Goal: Information Seeking & Learning: Learn about a topic

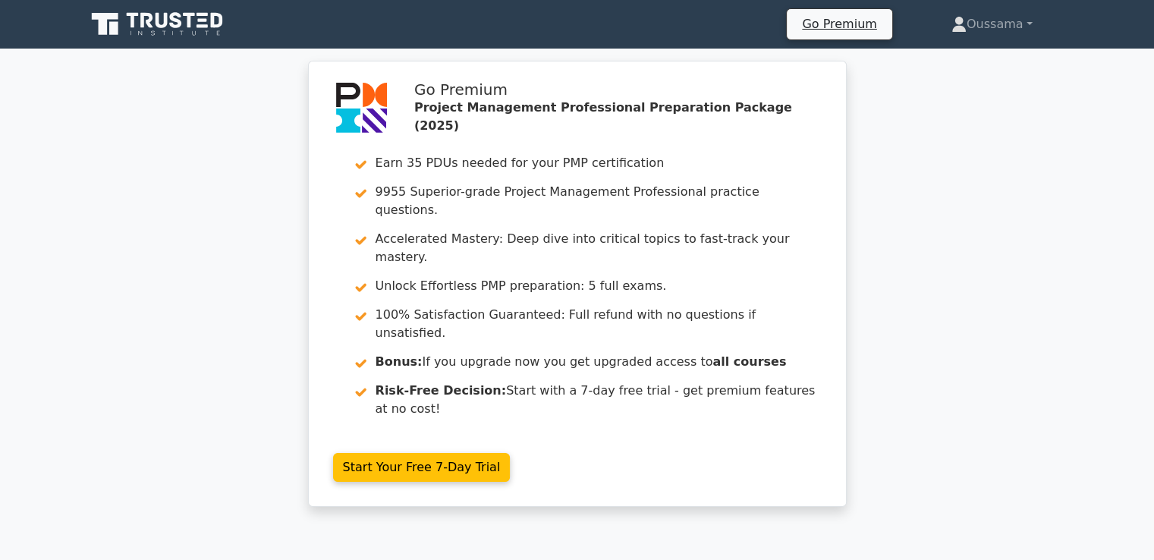
click at [206, 34] on icon at bounding box center [159, 24] width 146 height 29
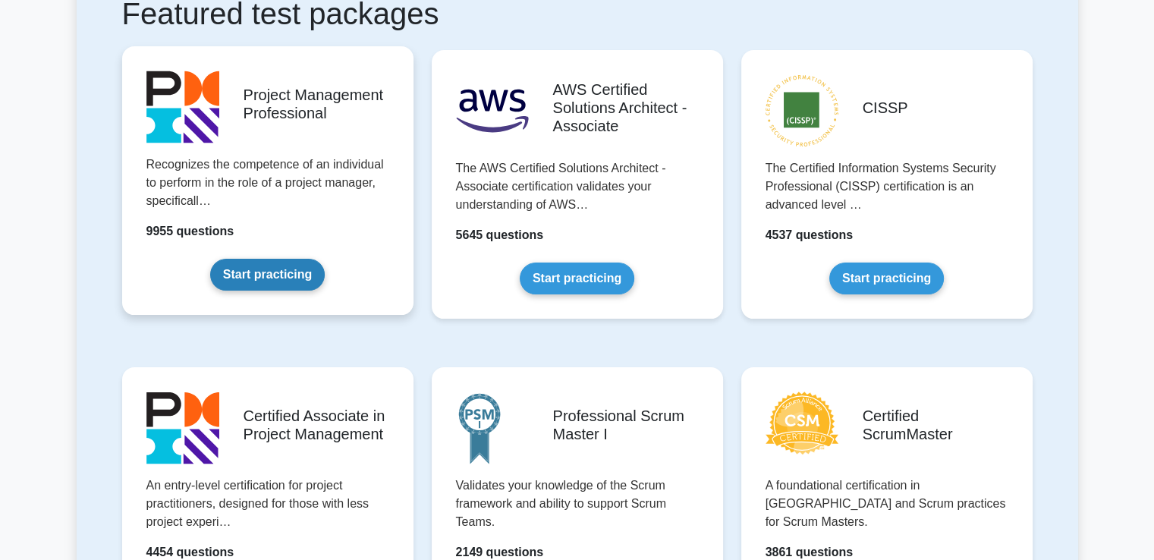
click at [273, 282] on link "Start practicing" at bounding box center [267, 275] width 115 height 32
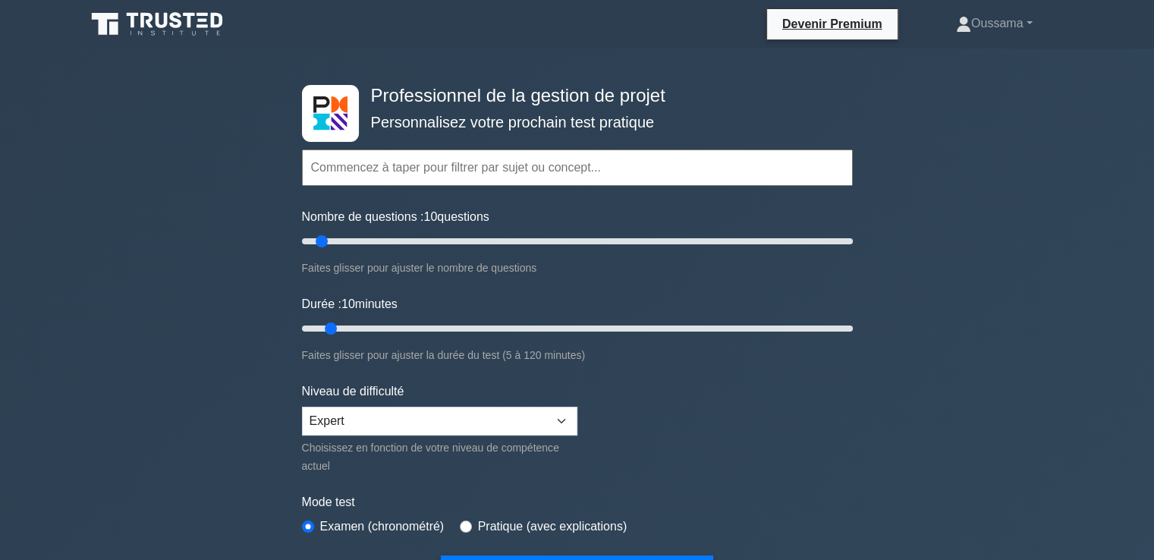
drag, startPoint x: 331, startPoint y: 242, endPoint x: 370, endPoint y: 244, distance: 39.5
type input "30"
click at [370, 244] on input "Nombre de questions : 30 questions" at bounding box center [577, 241] width 551 height 18
drag, startPoint x: 331, startPoint y: 323, endPoint x: 455, endPoint y: 328, distance: 123.8
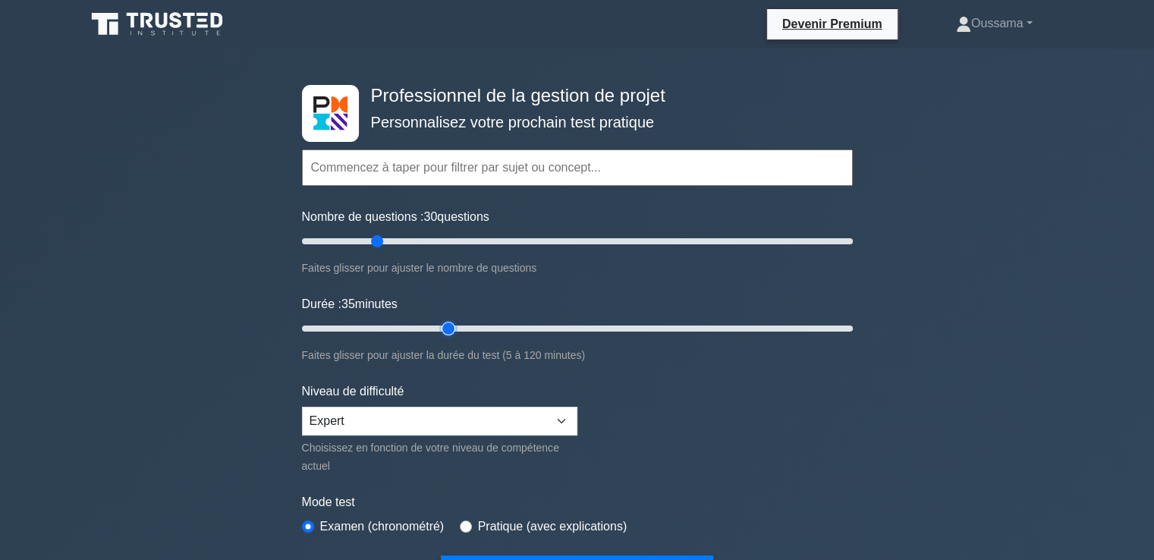
type input "35"
click at [455, 328] on input "Durée : 35 minutes" at bounding box center [577, 329] width 551 height 18
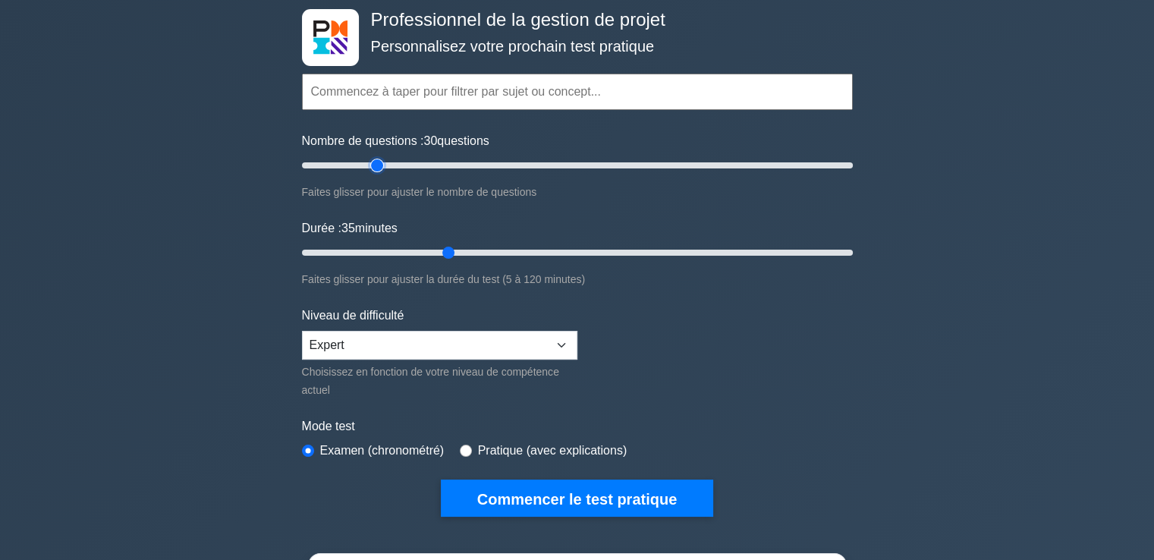
click at [370, 166] on input "Nombre de questions : 30 questions" at bounding box center [577, 165] width 551 height 18
click at [364, 165] on input "Nombre de questions : 25 questions" at bounding box center [577, 165] width 551 height 18
type input "20"
click at [354, 165] on input "Nombre de questions : 20 questions" at bounding box center [577, 165] width 551 height 18
click at [434, 254] on input "Durée : 30 minutes" at bounding box center [577, 253] width 551 height 18
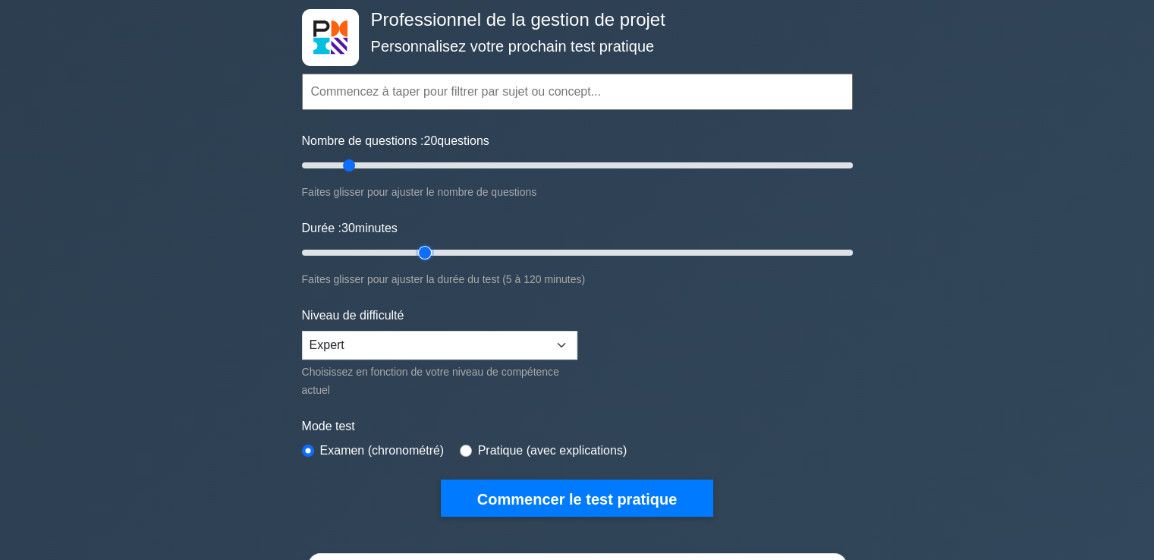
click at [418, 250] on input "Durée : 30 minutes" at bounding box center [577, 253] width 551 height 18
click at [416, 250] on input "Durée : 30 minutes" at bounding box center [577, 253] width 551 height 18
type input "25"
click at [410, 250] on input "Durée : 25 minutes" at bounding box center [577, 253] width 551 height 18
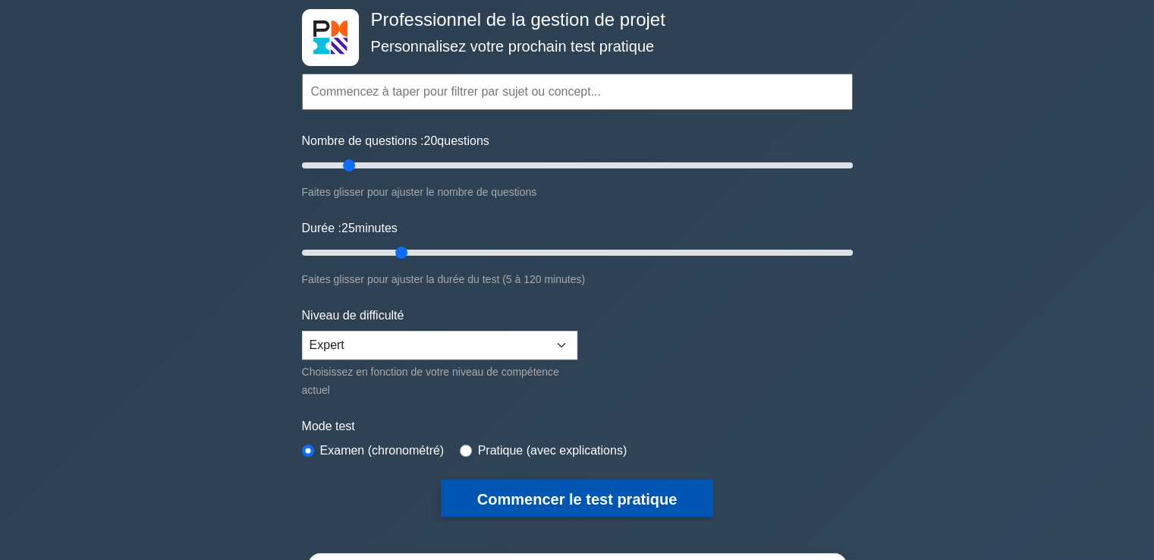
click at [615, 491] on font "Commencer le test pratique" at bounding box center [577, 499] width 200 height 17
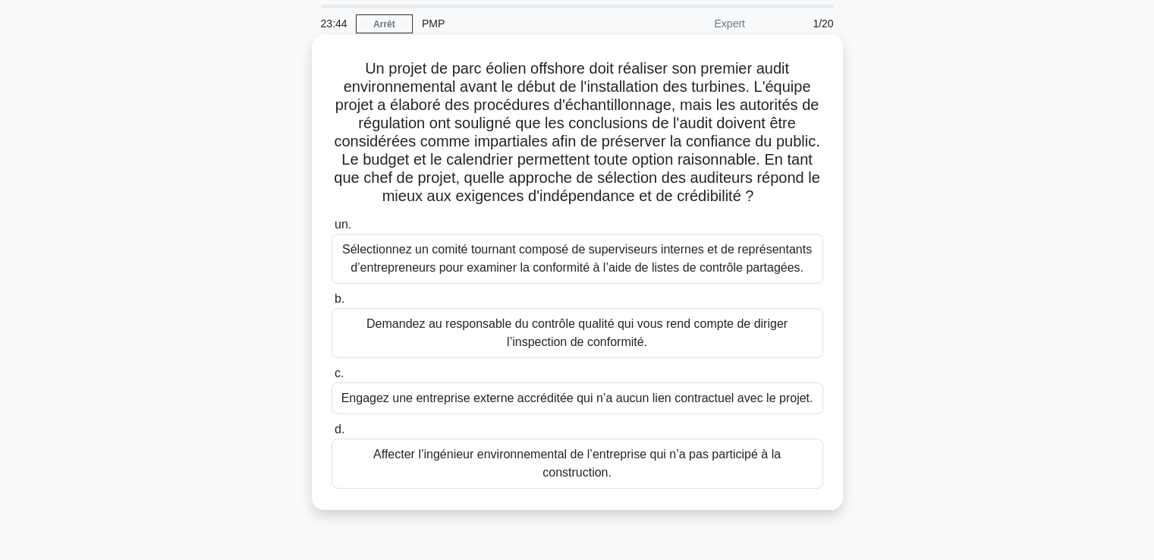
scroll to position [76, 0]
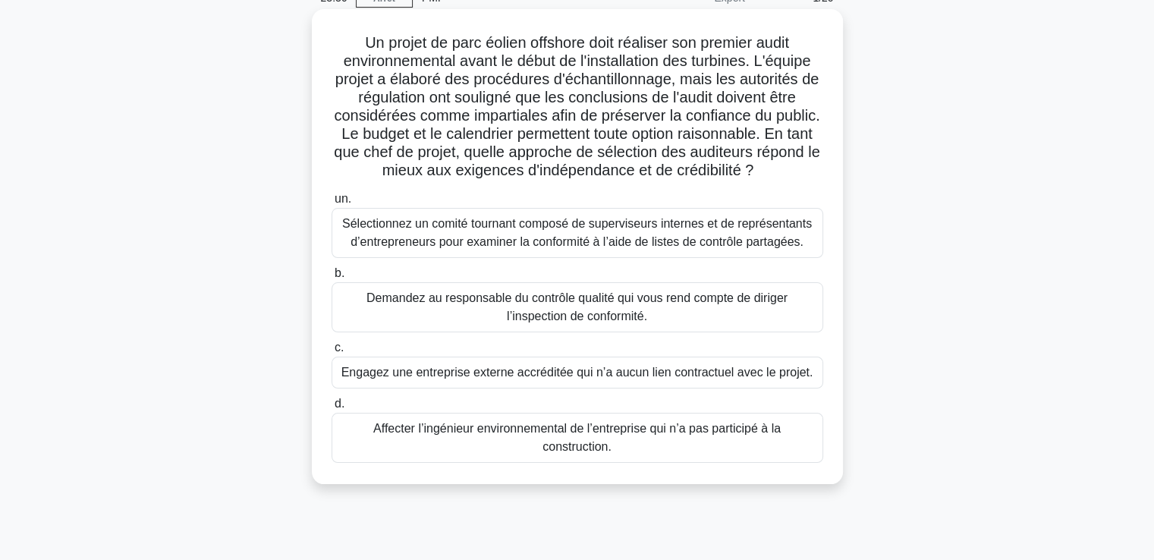
click at [758, 228] on font "Sélectionnez un comité tournant composé de superviseurs internes et de représen…" at bounding box center [577, 232] width 470 height 31
click at [332, 204] on input "un. Sélectionnez un comité tournant composé de superviseurs internes et de repr…" at bounding box center [332, 199] width 0 height 10
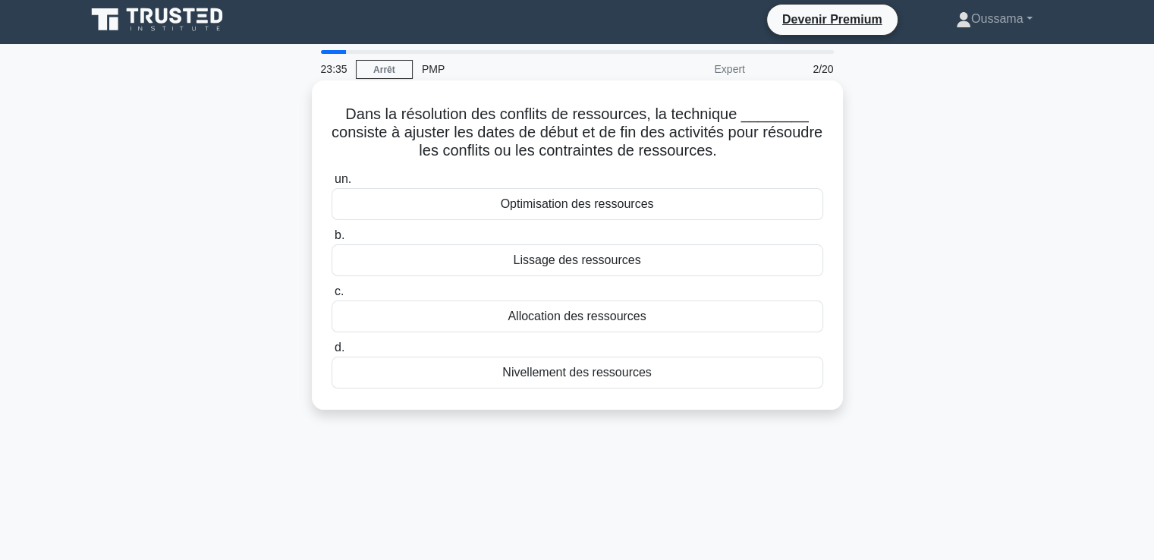
scroll to position [0, 0]
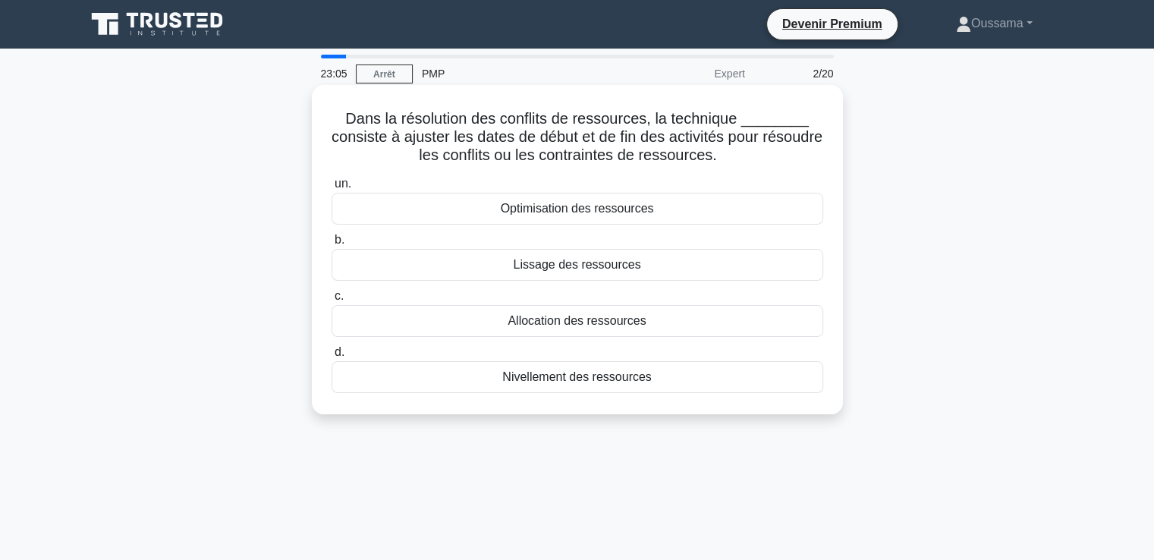
click at [547, 377] on font "Nivellement des ressources" at bounding box center [577, 376] width 150 height 13
click at [332, 358] on input "d. Nivellement des ressources" at bounding box center [332, 353] width 0 height 10
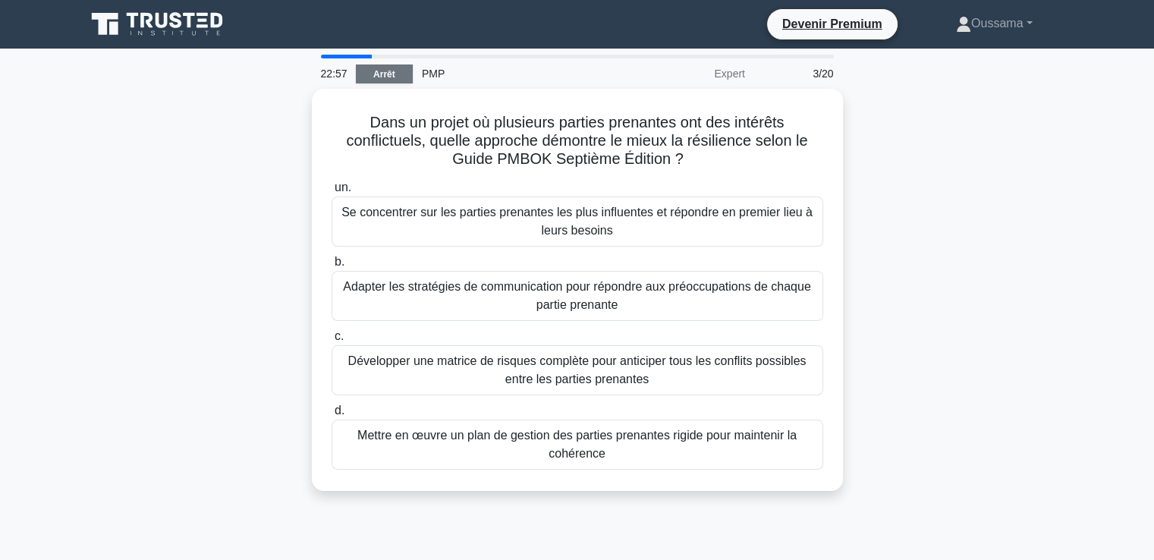
click at [367, 79] on link "Arrêt" at bounding box center [384, 74] width 57 height 19
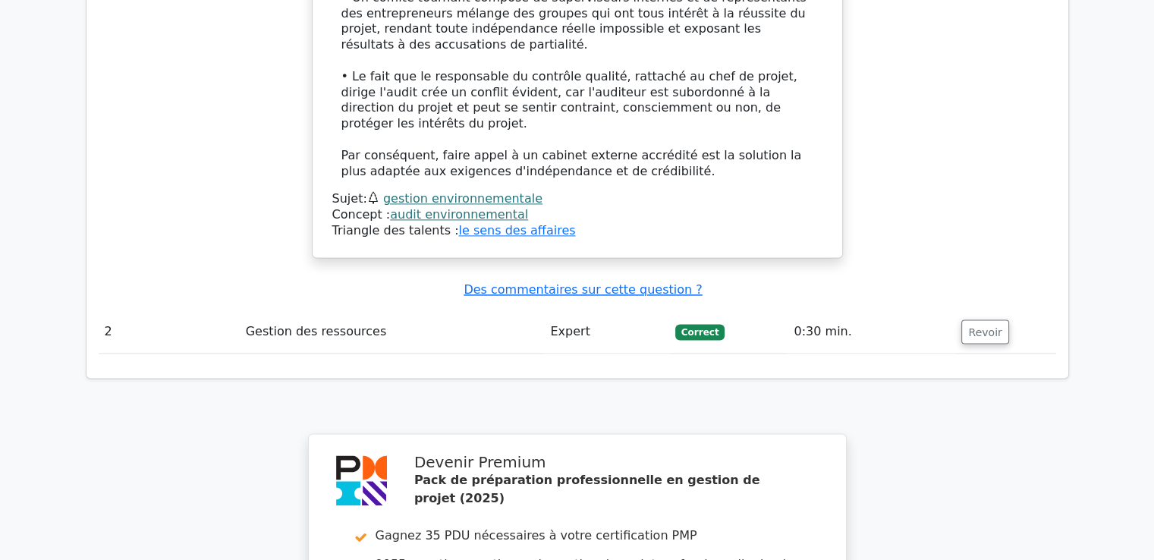
scroll to position [2023, 0]
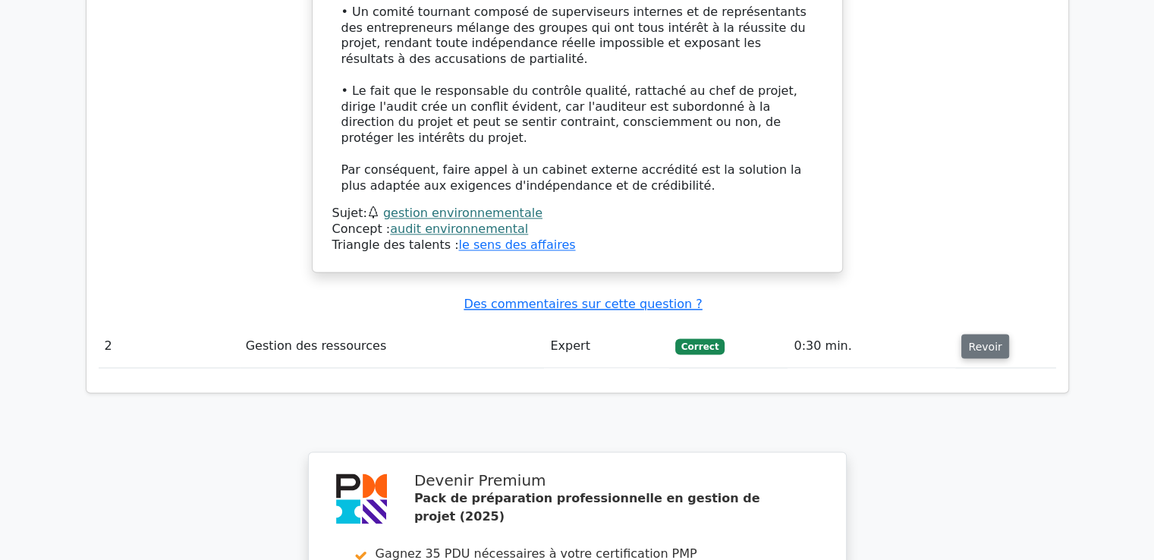
click at [978, 340] on font "Revoir" at bounding box center [985, 346] width 33 height 12
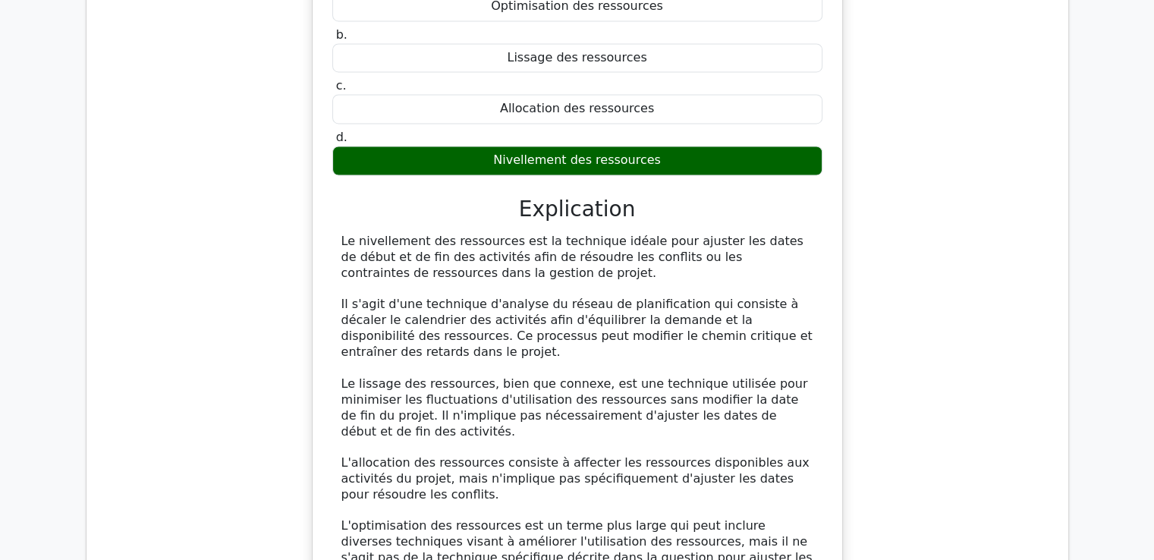
scroll to position [2535, 0]
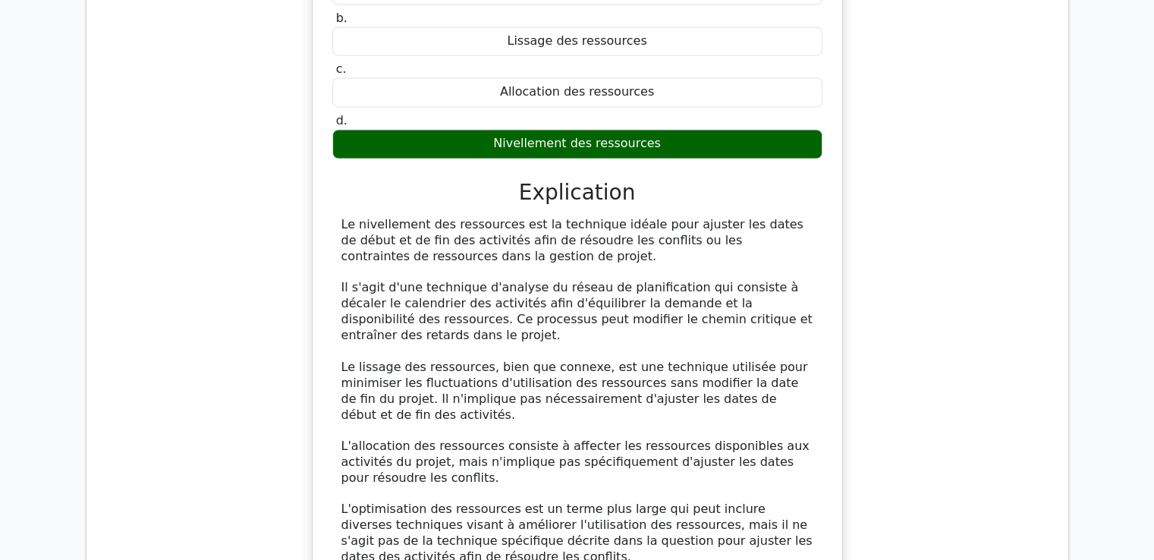
click at [443, 77] on div "Allocation des ressources" at bounding box center [577, 92] width 490 height 30
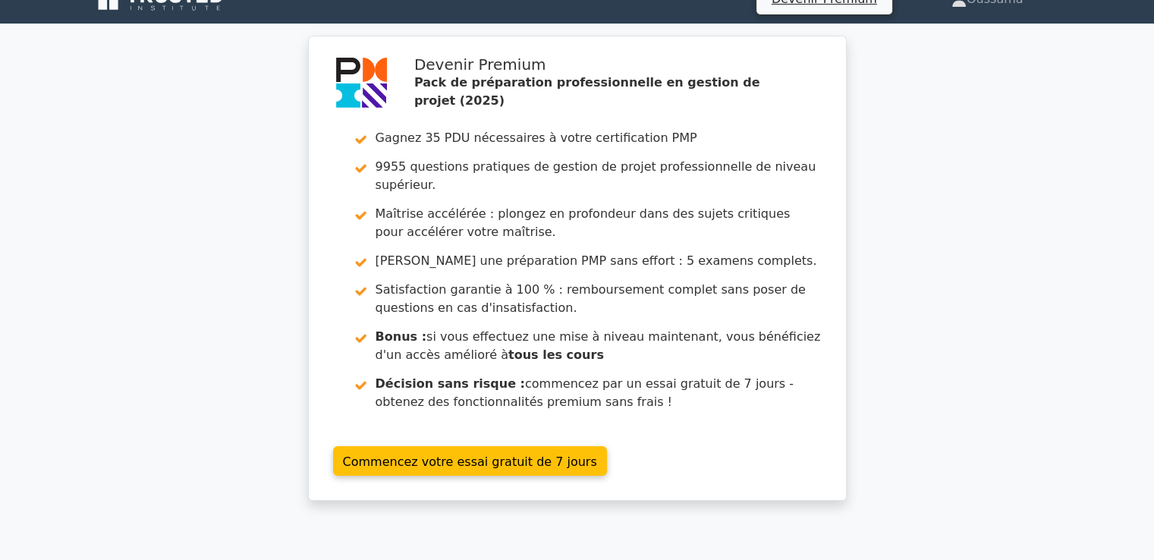
scroll to position [0, 0]
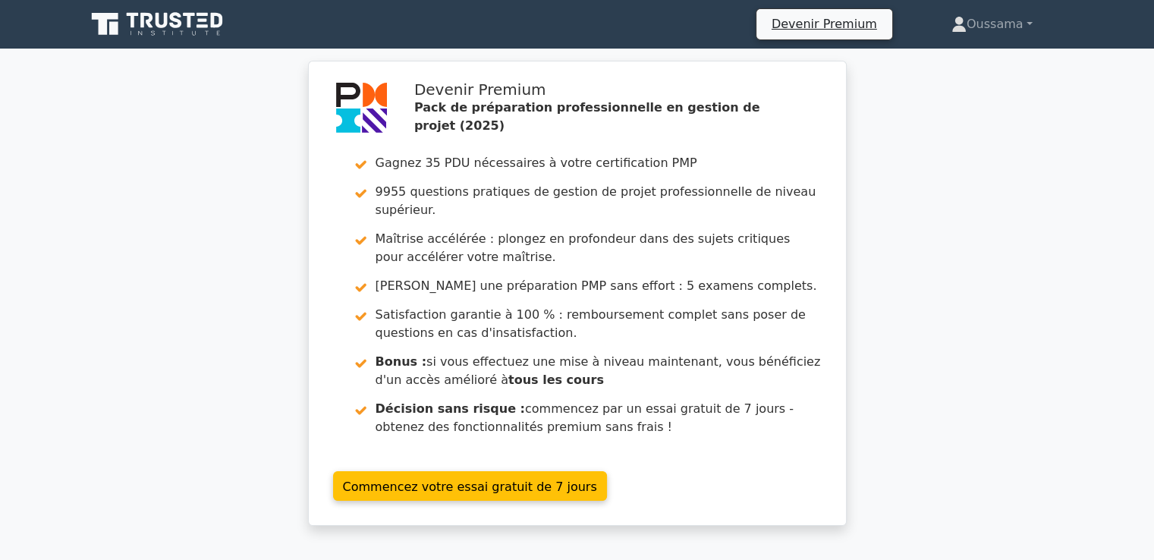
click at [157, 25] on icon at bounding box center [162, 20] width 12 height 15
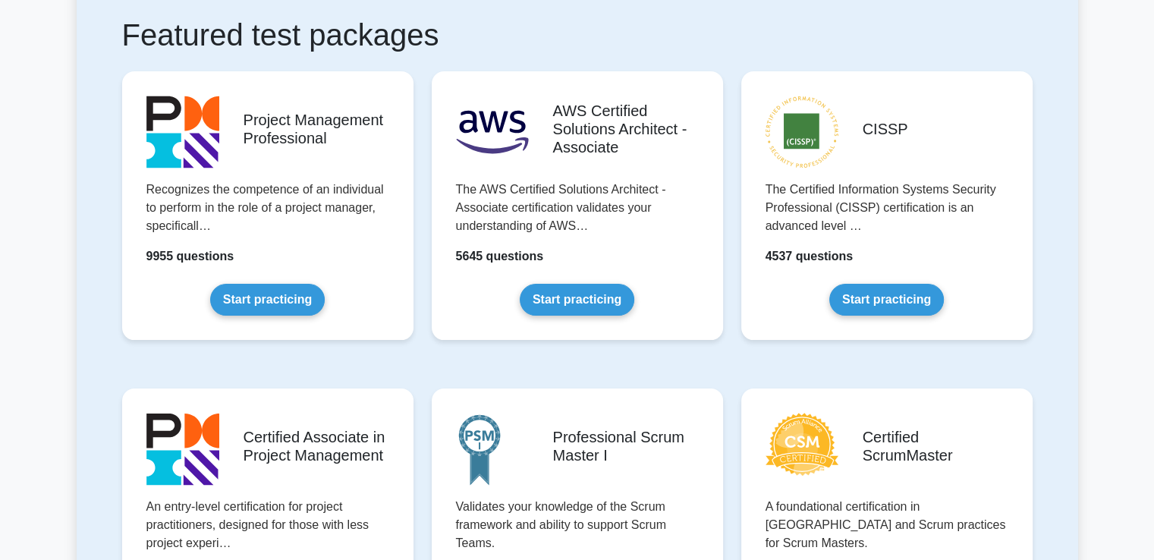
scroll to position [329, 0]
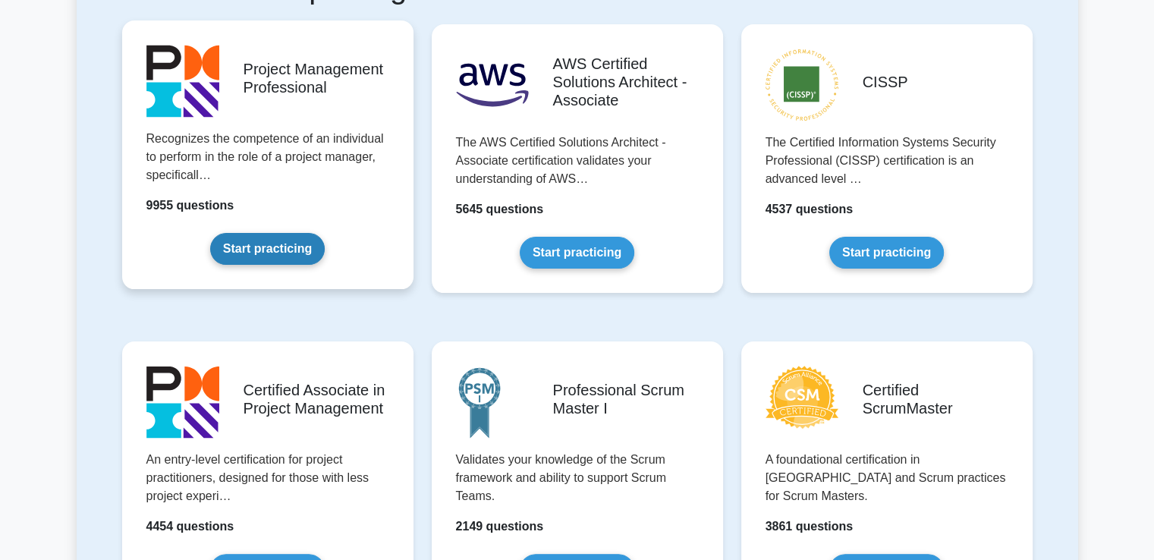
click at [282, 244] on link "Start practicing" at bounding box center [267, 249] width 115 height 32
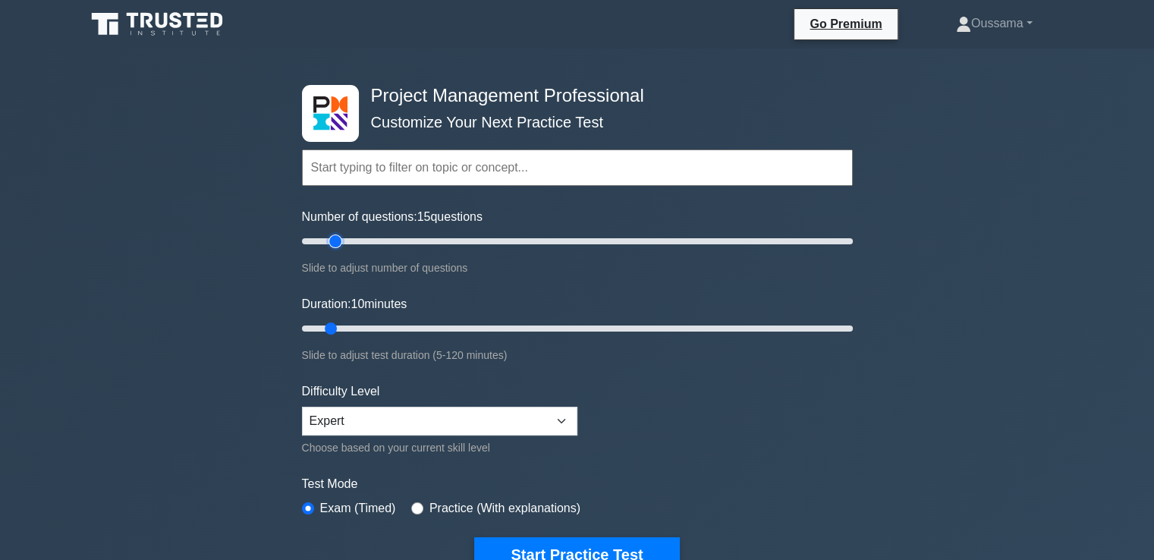
click at [333, 240] on input "Number of questions: 15 questions" at bounding box center [577, 241] width 551 height 18
drag, startPoint x: 333, startPoint y: 240, endPoint x: 348, endPoint y: 241, distance: 14.4
type input "20"
click at [348, 241] on input "Number of questions: 20 questions" at bounding box center [577, 241] width 551 height 18
click at [367, 324] on input "Duration: 10 minutes" at bounding box center [577, 329] width 551 height 18
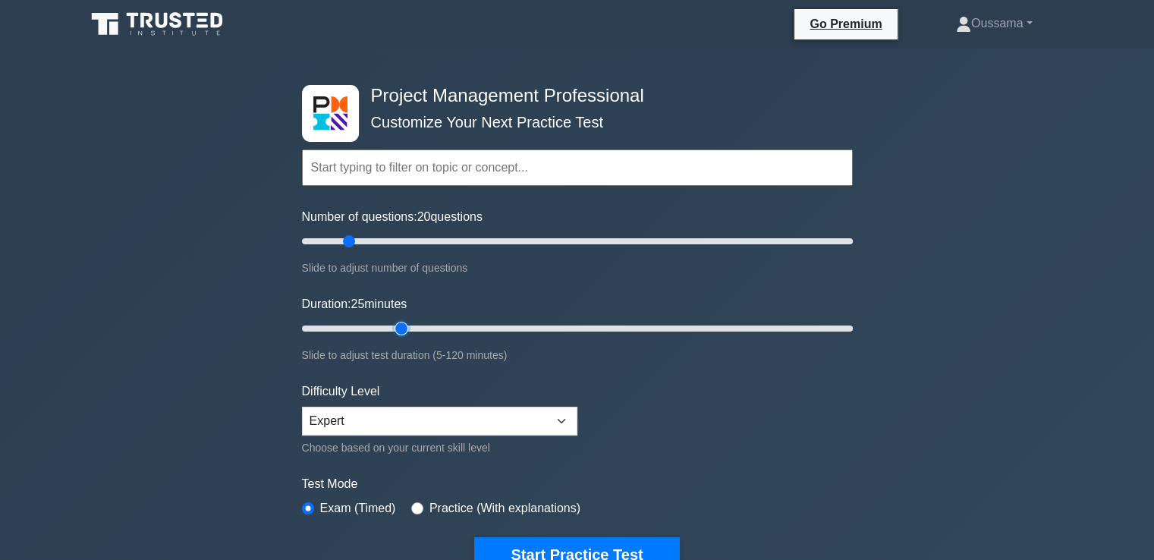
drag, startPoint x: 377, startPoint y: 324, endPoint x: 397, endPoint y: 324, distance: 19.7
type input "25"
click at [397, 324] on input "Duration: 25 minutes" at bounding box center [577, 329] width 551 height 18
click at [636, 544] on button "Start Practice Test" at bounding box center [576, 554] width 205 height 35
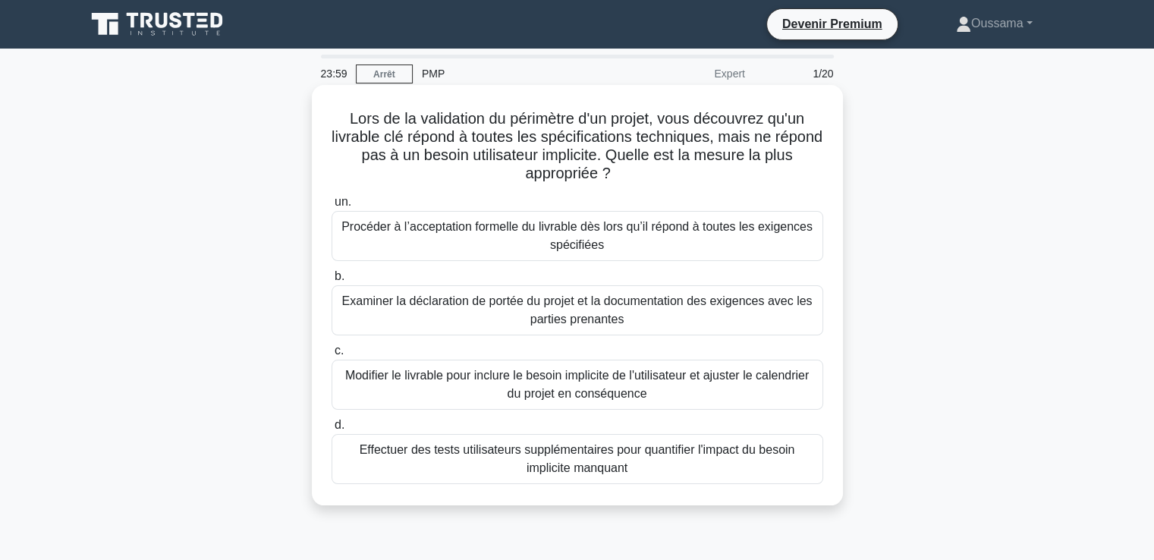
click at [592, 244] on font "Procéder à l’acceptation formelle du livrable dès lors qu’il répond à toutes le…" at bounding box center [577, 235] width 471 height 31
click at [332, 207] on input "un. Procéder à l’acceptation formelle du livrable dès lors qu’il répond à toute…" at bounding box center [332, 202] width 0 height 10
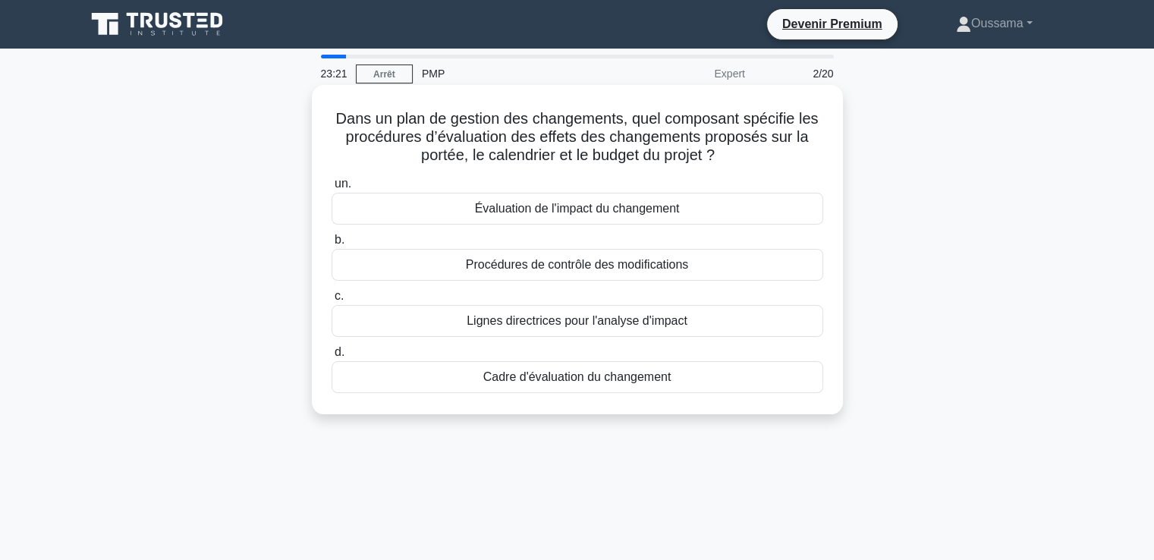
click at [569, 218] on font "Évaluation de l'impact du changement" at bounding box center [577, 209] width 205 height 18
click at [332, 189] on input "un. Évaluation de l'impact du changement" at bounding box center [332, 184] width 0 height 10
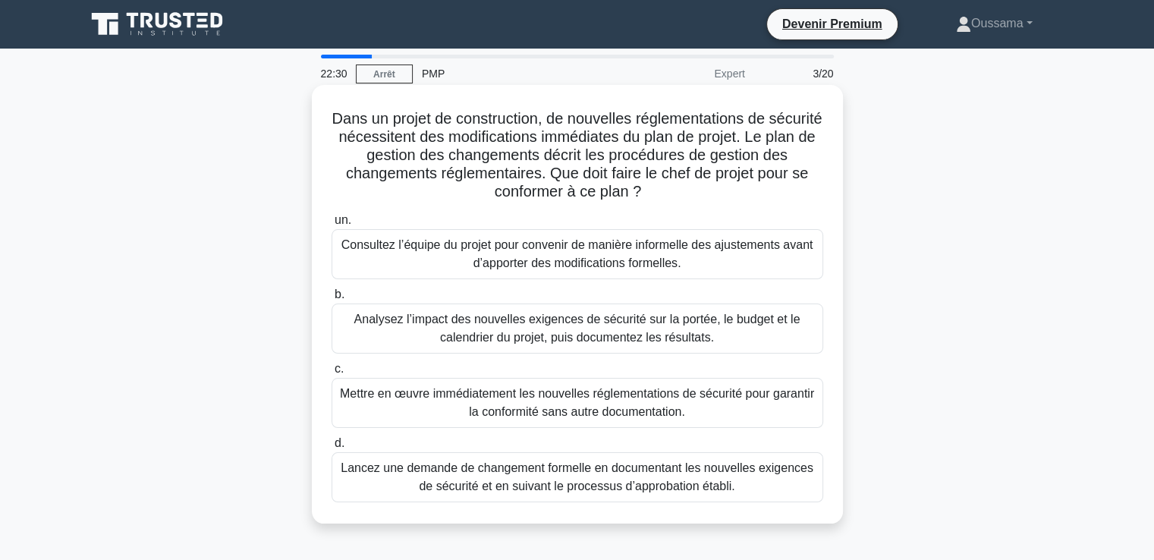
click at [702, 332] on font "Analysez l’impact des nouvelles exigences de sécurité sur la portée, le budget …" at bounding box center [577, 328] width 446 height 31
click at [332, 300] on input "b. Analysez l’impact des nouvelles exigences de sécurité sur la portée, le budg…" at bounding box center [332, 295] width 0 height 10
